Goal: Information Seeking & Learning: Find specific fact

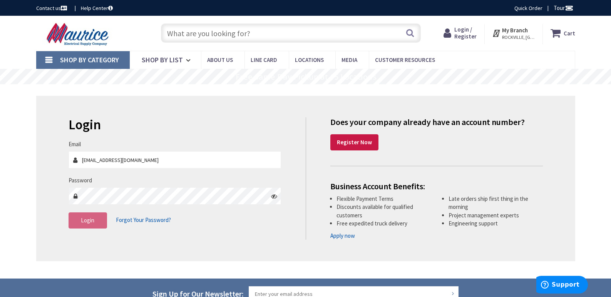
type input "[EMAIL_ADDRESS][DOMAIN_NAME]"
click at [87, 219] on span "Login" at bounding box center [87, 220] width 13 height 7
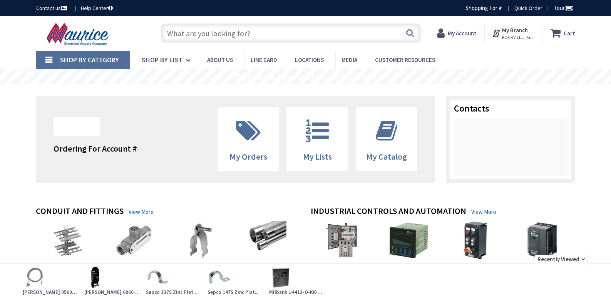
click at [260, 32] on input "text" at bounding box center [291, 32] width 260 height 19
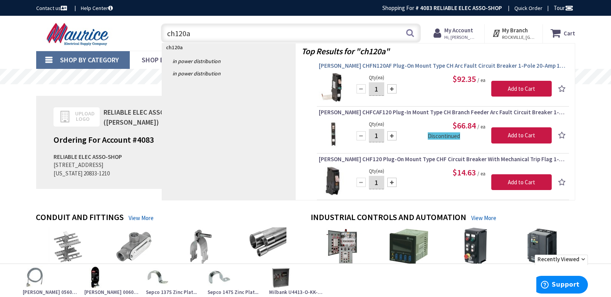
type input "ch120a"
click at [431, 64] on span "Eaton CHFN120AF Plug-On Mount Type CH Arc Fault Circuit Breaker 1-Pole 20-Amp 1…" at bounding box center [443, 66] width 248 height 8
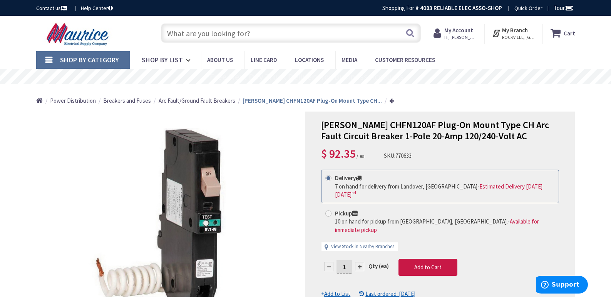
drag, startPoint x: 249, startPoint y: 28, endPoint x: 253, endPoint y: 33, distance: 6.6
click at [253, 33] on input "text" at bounding box center [291, 32] width 260 height 19
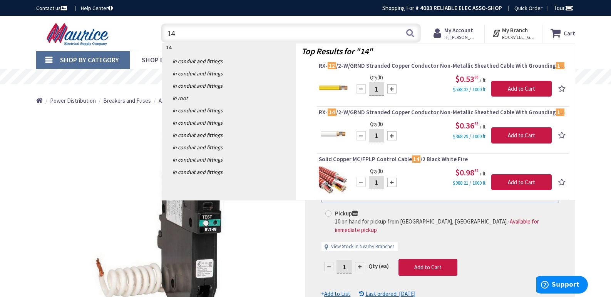
type input "1"
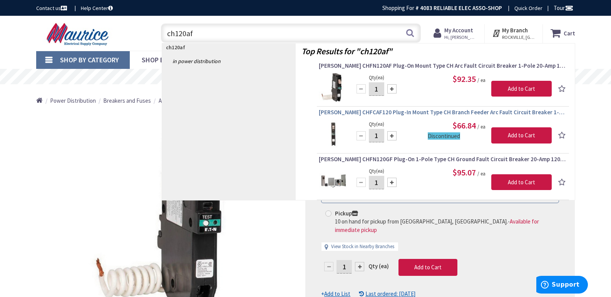
type input "ch120af"
click at [402, 111] on span "[PERSON_NAME] CHFCAF120 Plug-In Mount Type CH Branch Feeder Arc Fault Circuit B…" at bounding box center [443, 113] width 248 height 8
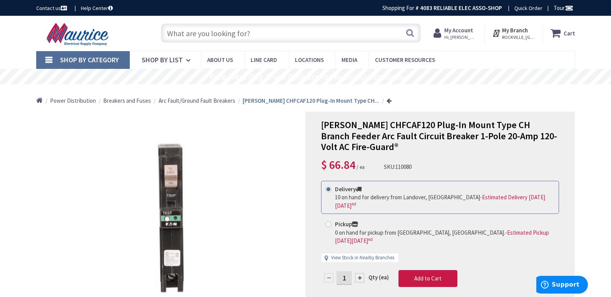
click at [253, 30] on input "text" at bounding box center [291, 32] width 260 height 19
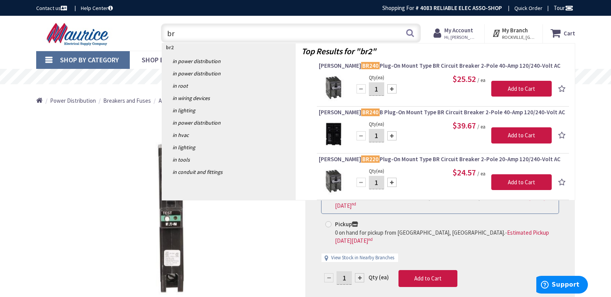
type input "b"
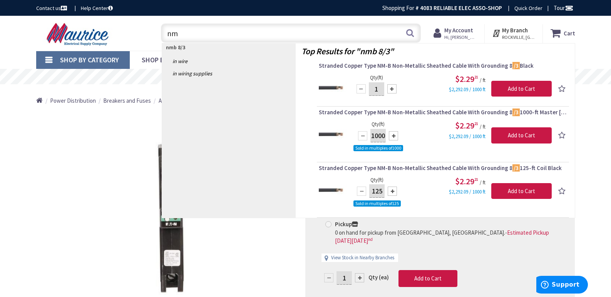
type input "n"
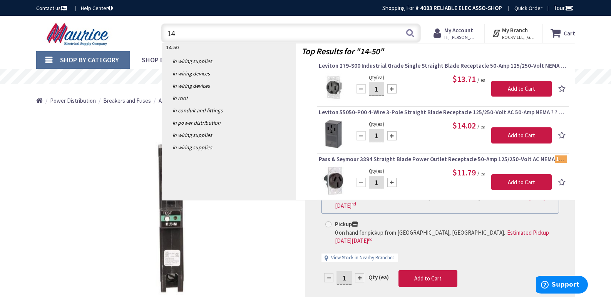
type input "1"
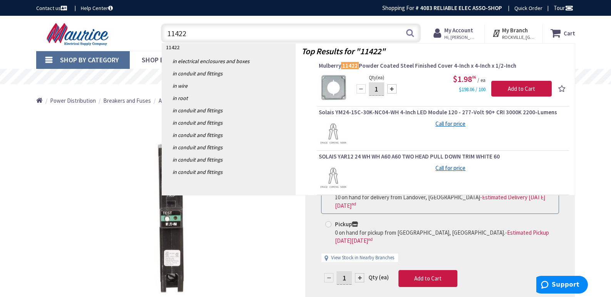
type input "11422"
